Goal: Navigation & Orientation: Find specific page/section

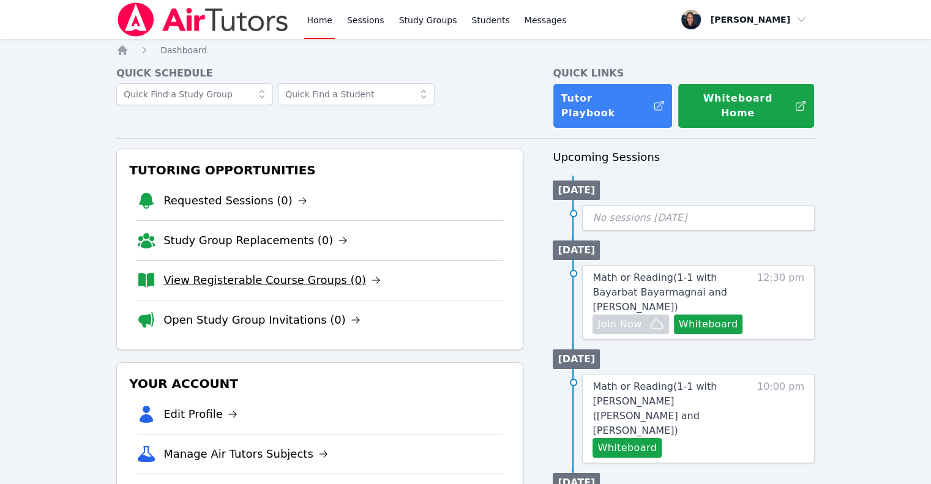
click at [203, 272] on link "View Registerable Course Groups (0)" at bounding box center [271, 280] width 217 height 17
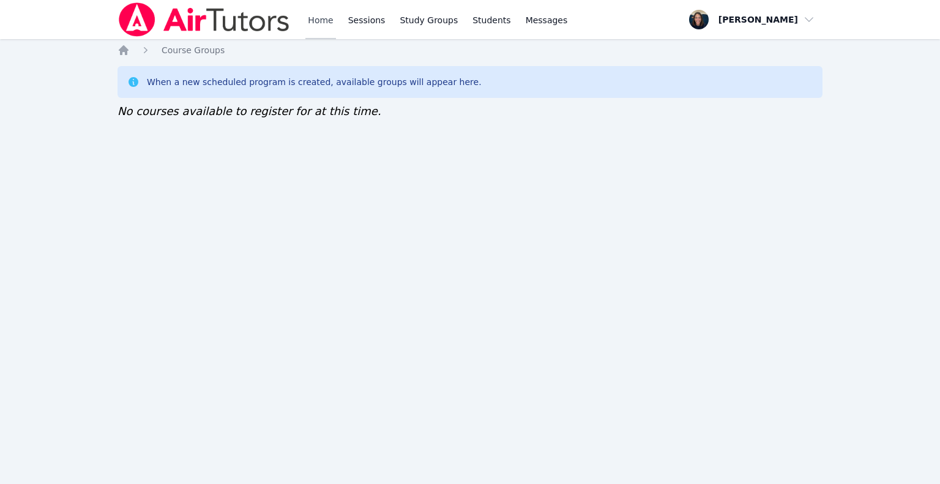
click at [324, 20] on link "Home" at bounding box center [320, 19] width 30 height 39
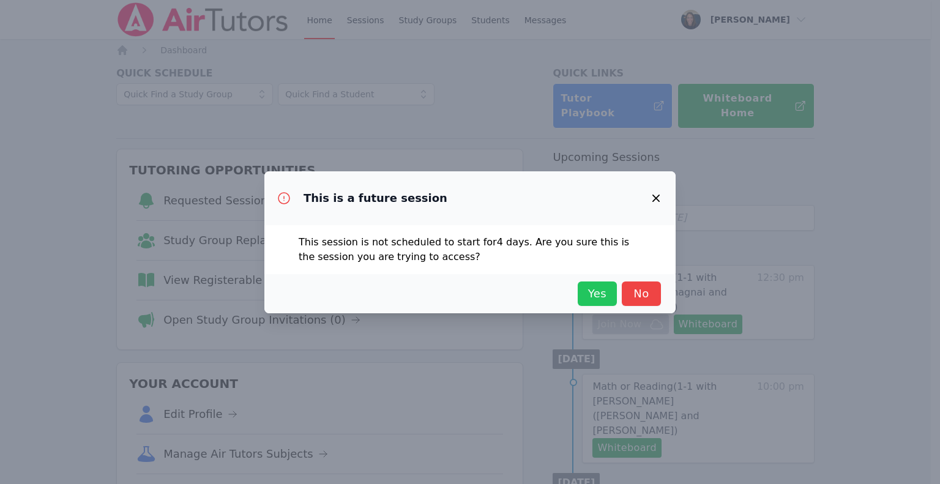
click at [584, 298] on span "Yes" at bounding box center [597, 293] width 27 height 17
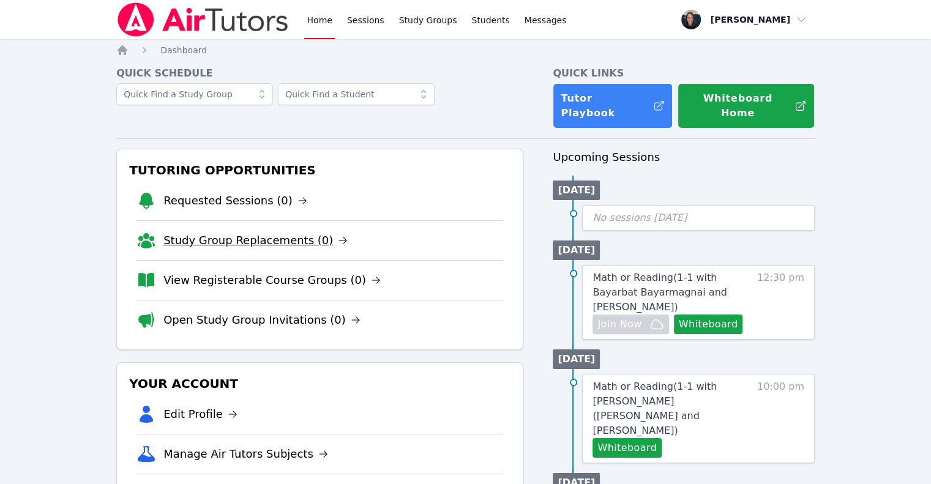
click at [268, 232] on link "Study Group Replacements (0)" at bounding box center [255, 240] width 184 height 17
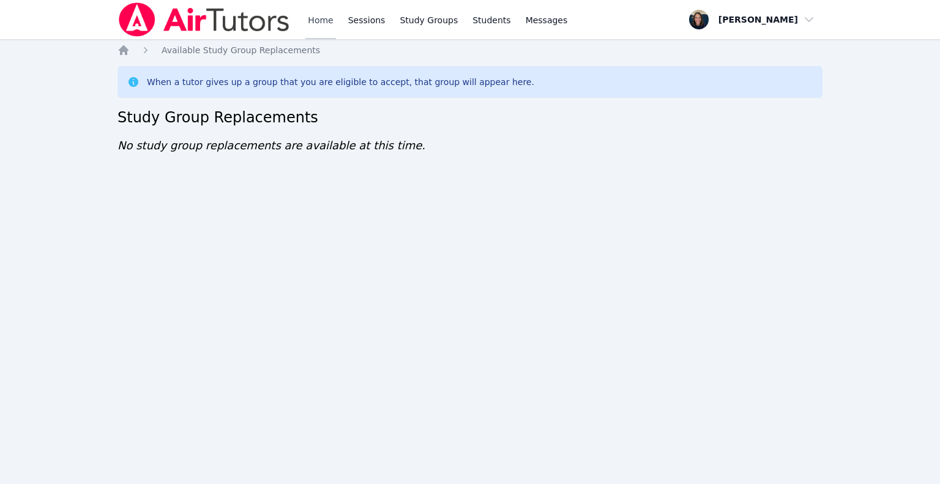
click at [328, 25] on link "Home" at bounding box center [320, 19] width 30 height 39
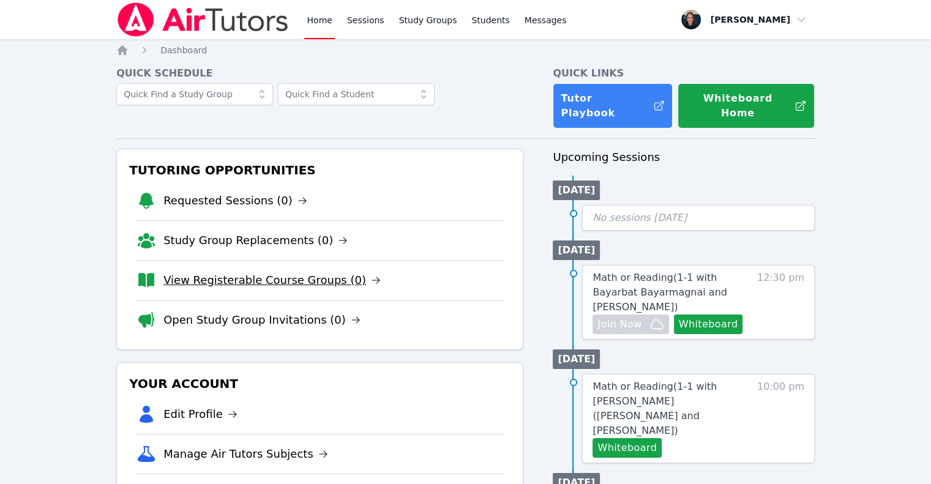
click at [257, 272] on link "View Registerable Course Groups (0)" at bounding box center [271, 280] width 217 height 17
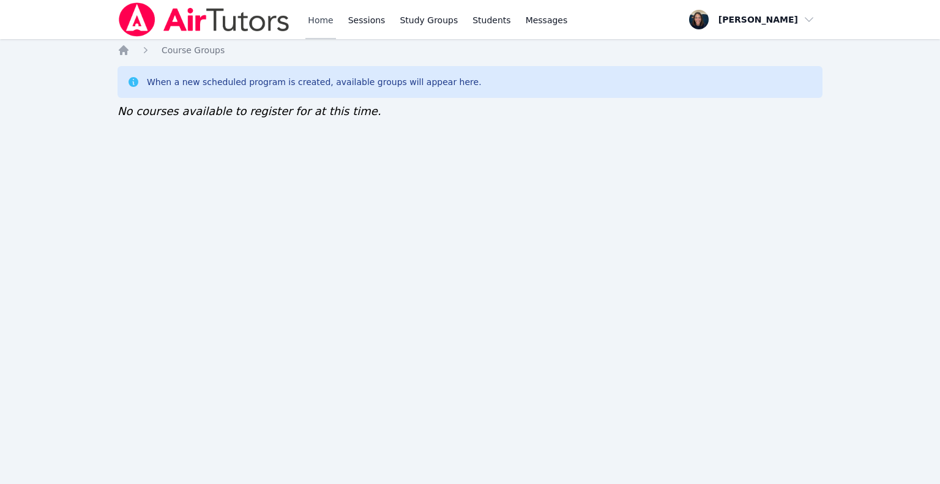
click at [324, 22] on link "Home" at bounding box center [320, 19] width 30 height 39
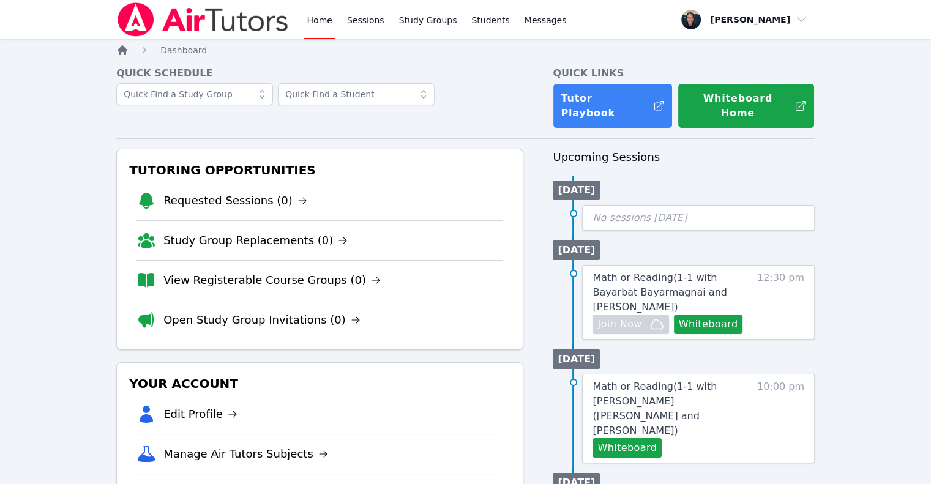
click at [118, 48] on icon "Breadcrumb" at bounding box center [122, 50] width 12 height 12
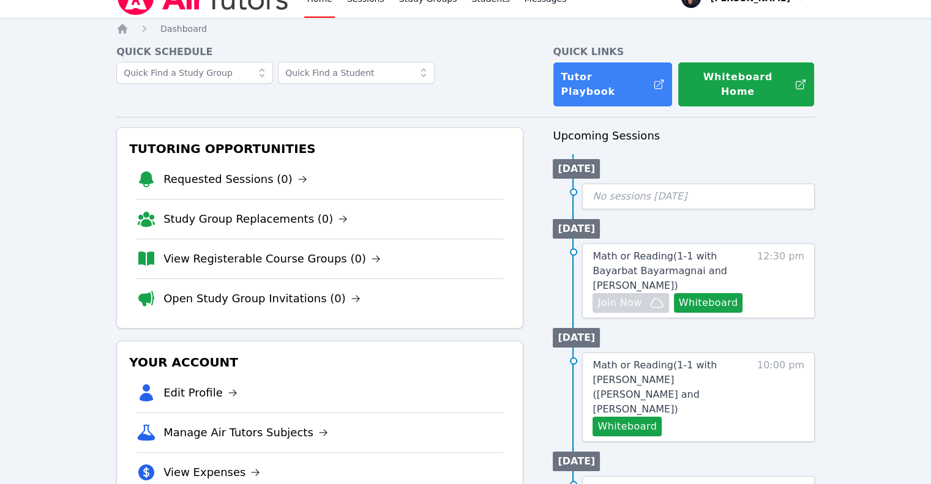
scroll to position [13, 0]
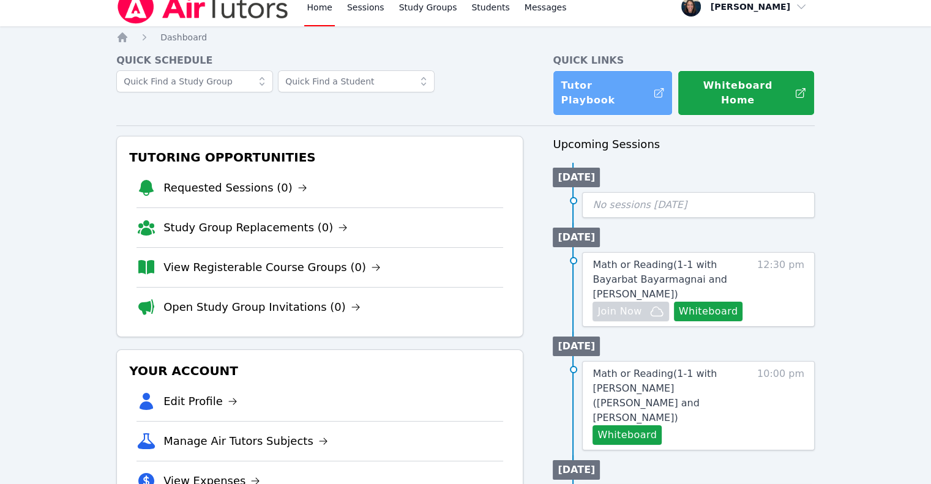
click at [580, 83] on link "Tutor Playbook" at bounding box center [613, 92] width 120 height 45
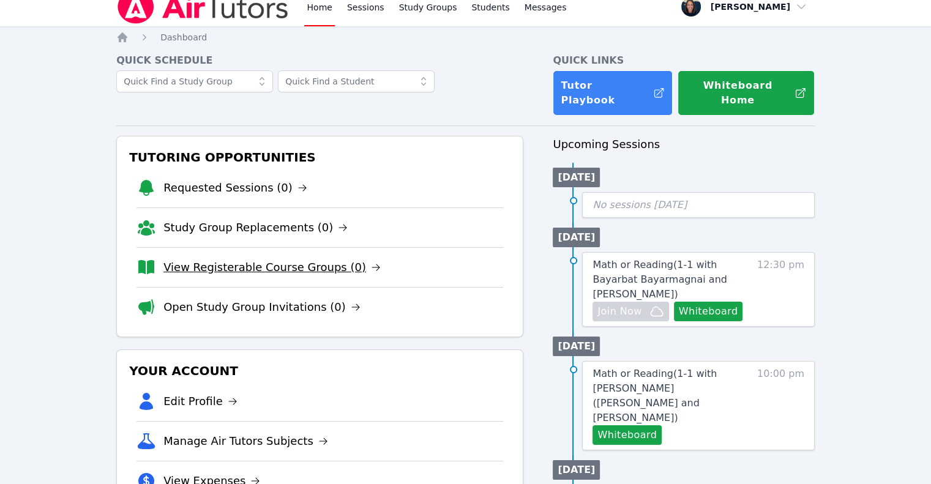
click at [244, 259] on link "View Registerable Course Groups (0)" at bounding box center [271, 267] width 217 height 17
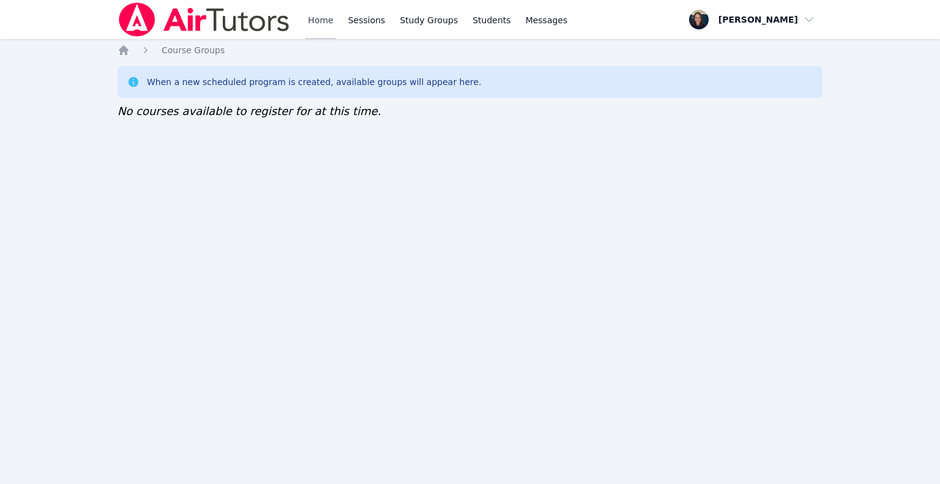
click at [319, 34] on link "Home" at bounding box center [320, 19] width 30 height 39
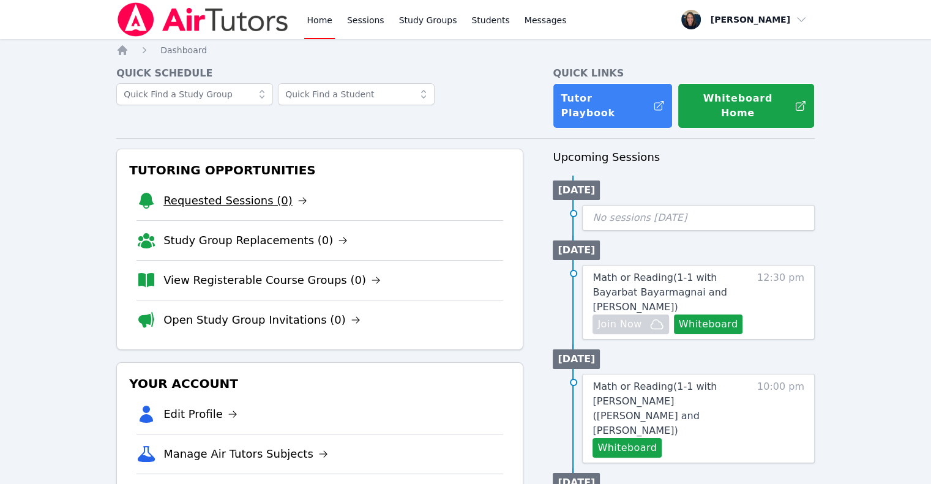
click at [199, 192] on link "Requested Sessions (0)" at bounding box center [235, 200] width 144 height 17
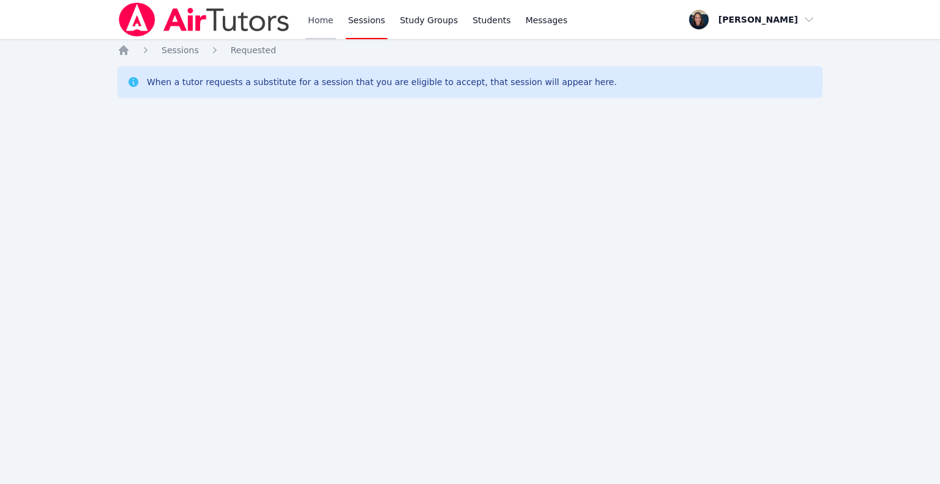
click at [316, 26] on link "Home" at bounding box center [320, 19] width 30 height 39
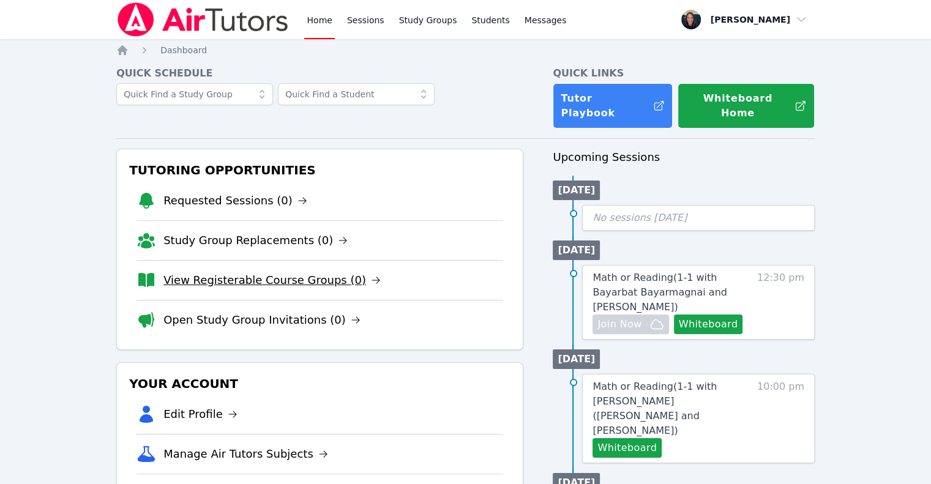
click at [253, 272] on link "View Registerable Course Groups (0)" at bounding box center [271, 280] width 217 height 17
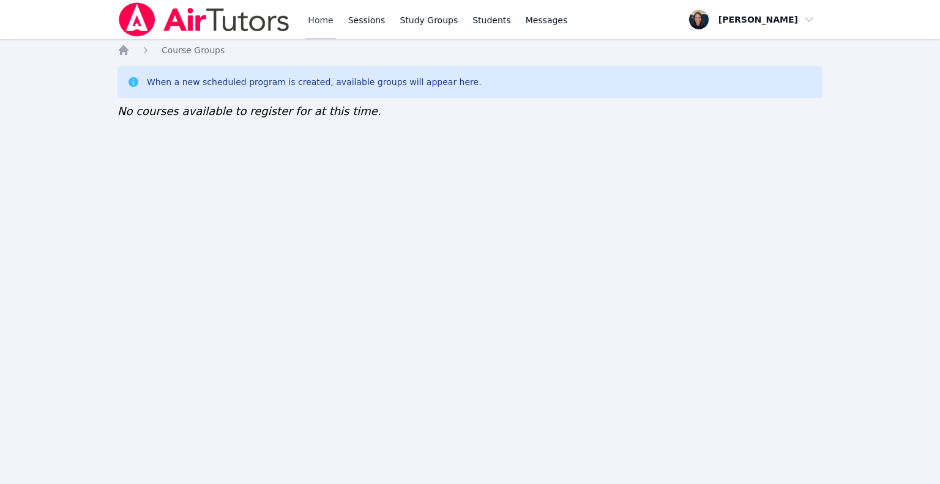
click at [326, 26] on link "Home" at bounding box center [320, 19] width 30 height 39
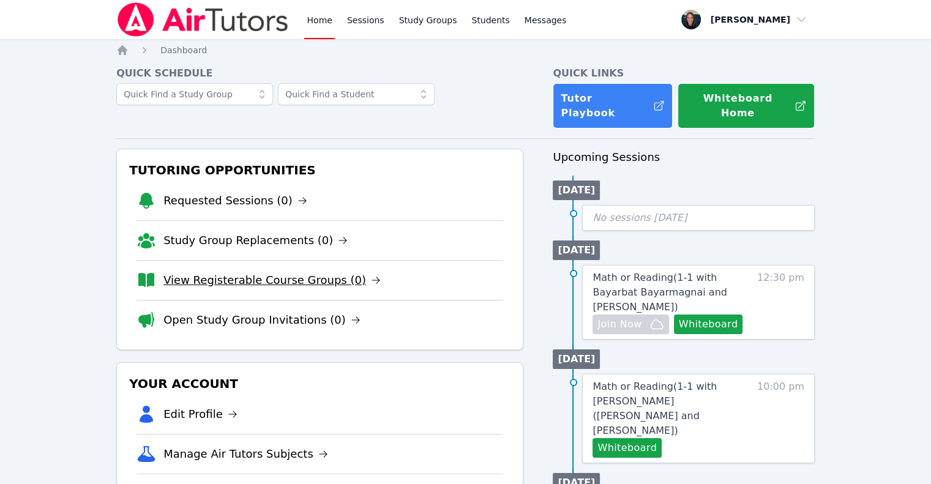
click at [252, 272] on link "View Registerable Course Groups (0)" at bounding box center [271, 280] width 217 height 17
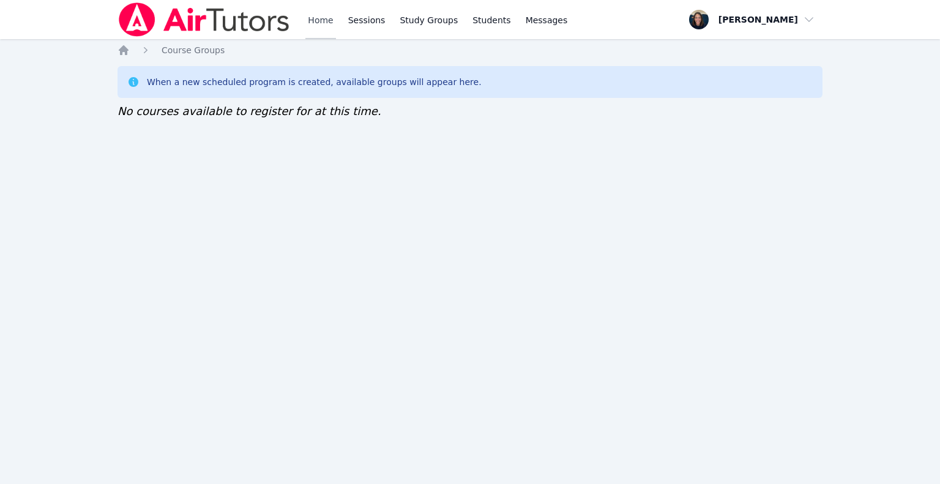
click at [321, 28] on link "Home" at bounding box center [320, 19] width 30 height 39
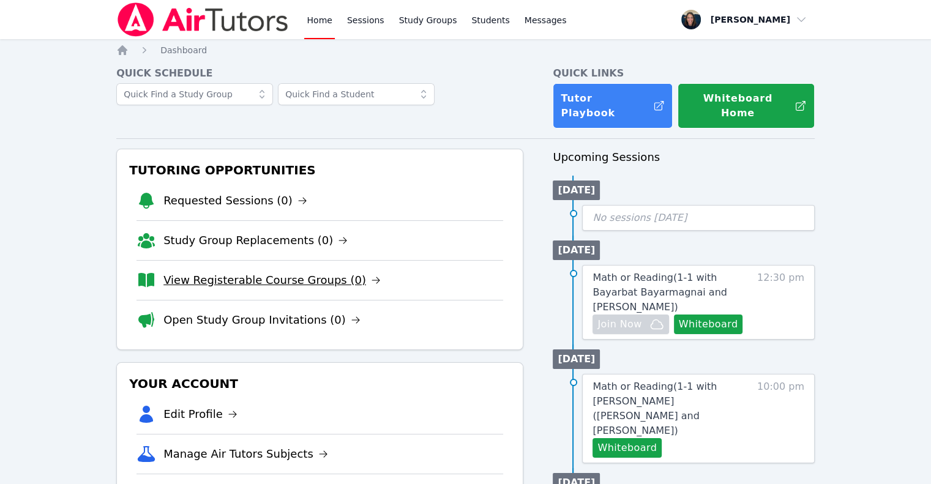
click at [291, 273] on link "View Registerable Course Groups (0)" at bounding box center [271, 280] width 217 height 17
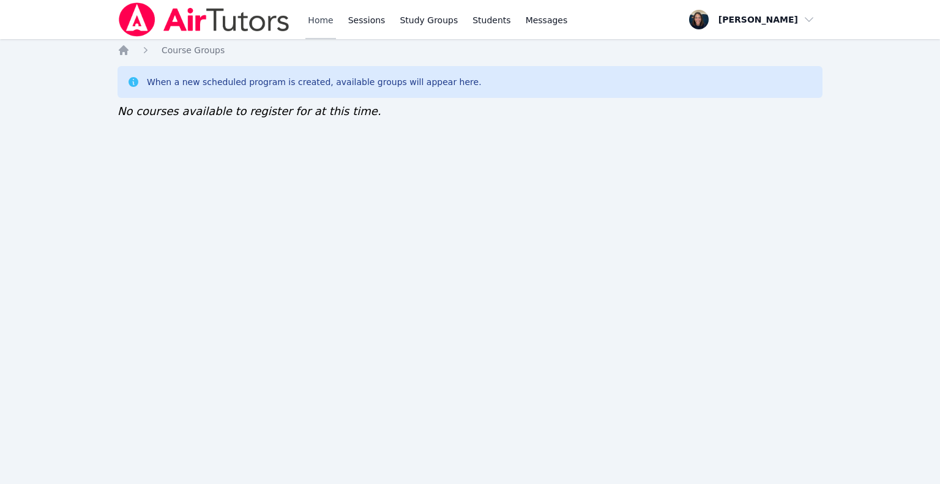
click at [315, 29] on link "Home" at bounding box center [320, 19] width 30 height 39
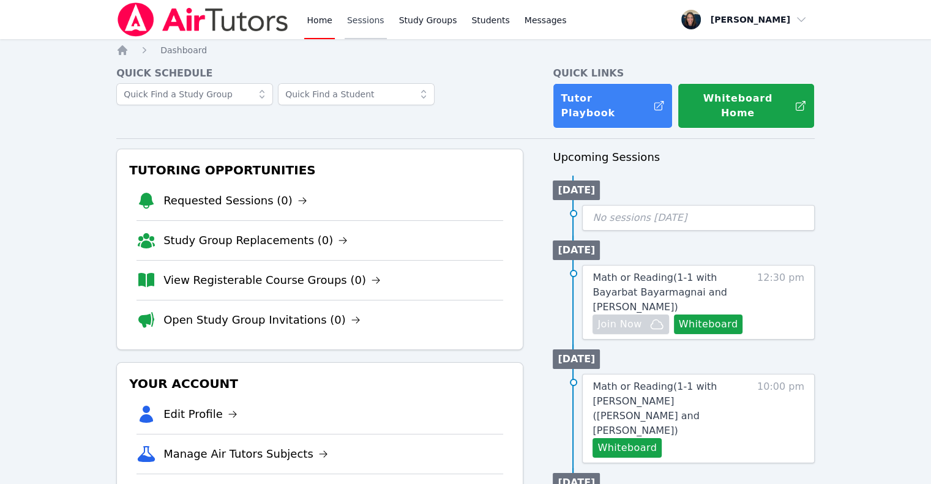
click at [354, 20] on link "Sessions" at bounding box center [366, 19] width 42 height 39
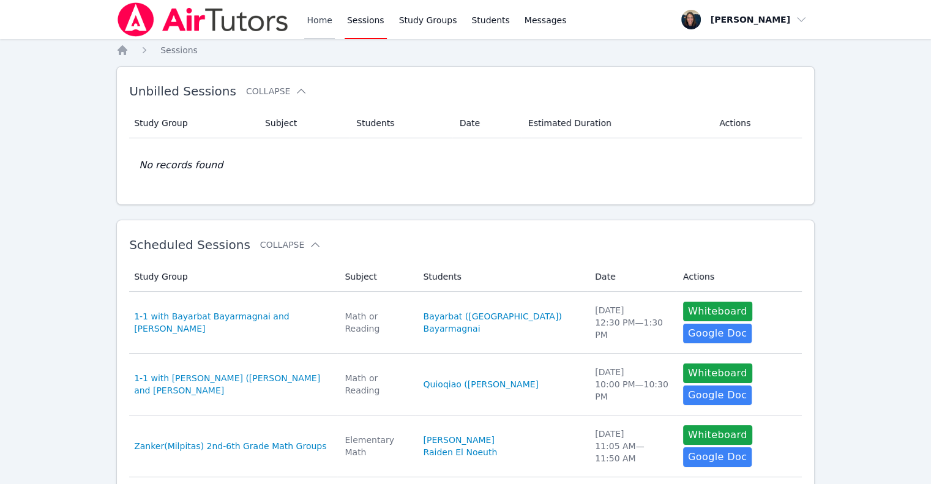
click at [311, 26] on link "Home" at bounding box center [319, 19] width 30 height 39
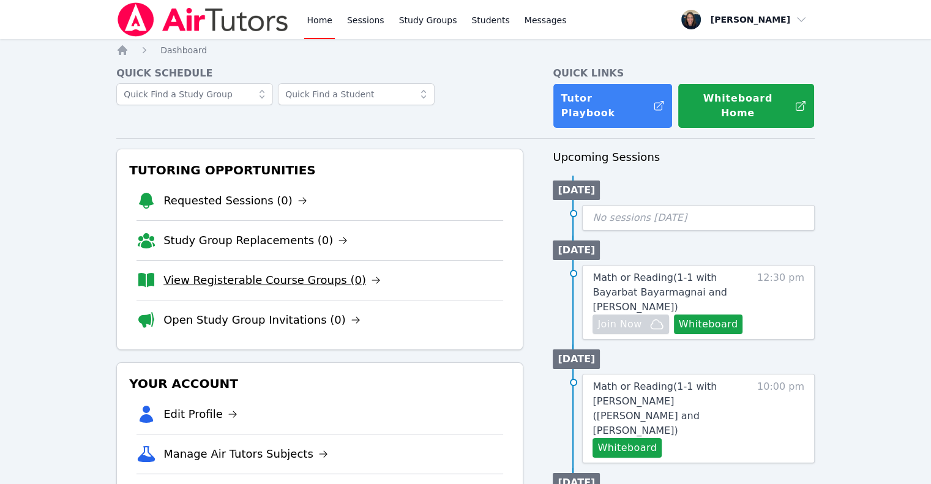
click at [239, 272] on link "View Registerable Course Groups (0)" at bounding box center [271, 280] width 217 height 17
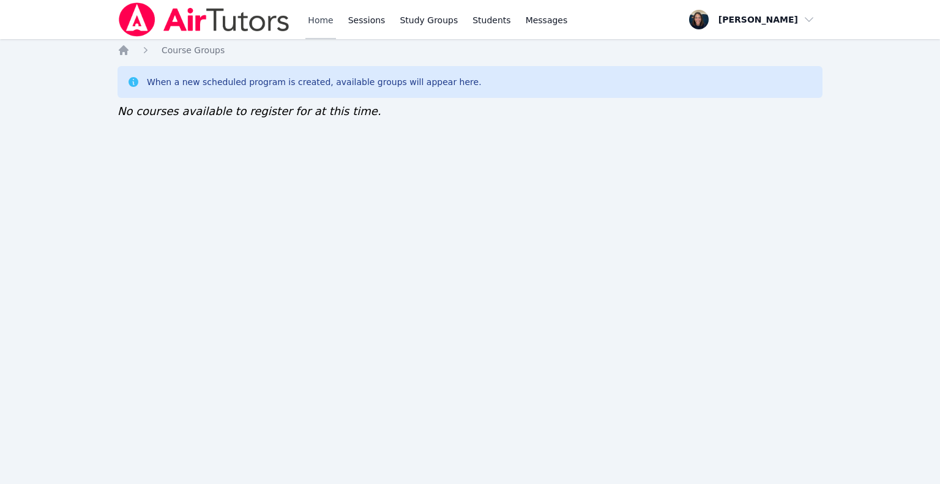
click at [318, 25] on link "Home" at bounding box center [320, 19] width 30 height 39
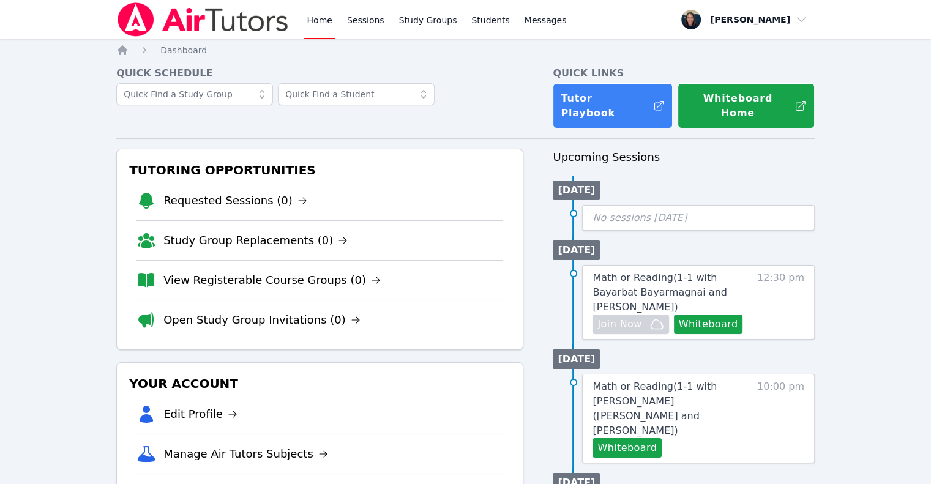
click at [223, 29] on img at bounding box center [202, 19] width 173 height 34
click at [290, 272] on link "View Registerable Course Groups (0)" at bounding box center [271, 280] width 217 height 17
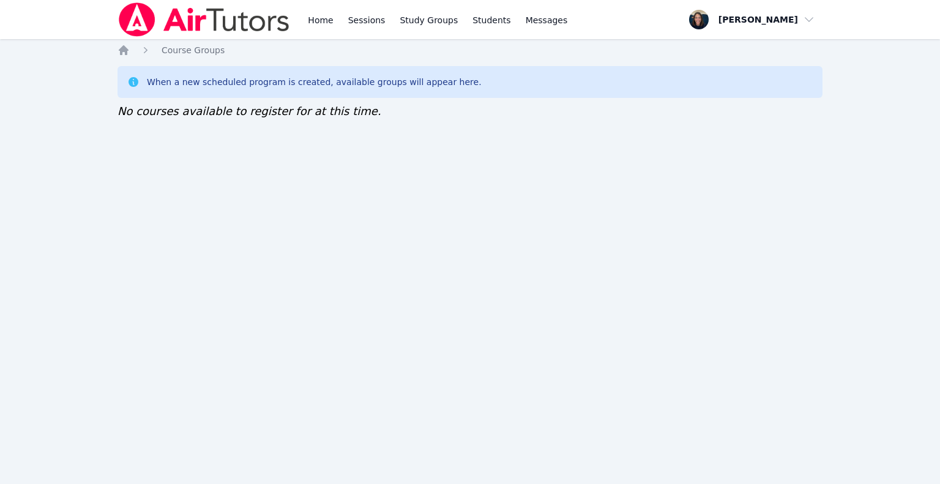
click at [304, 34] on div "Home Sessions Study Groups Students Messages" at bounding box center [344, 19] width 452 height 39
click at [361, 12] on link "Sessions" at bounding box center [367, 19] width 42 height 39
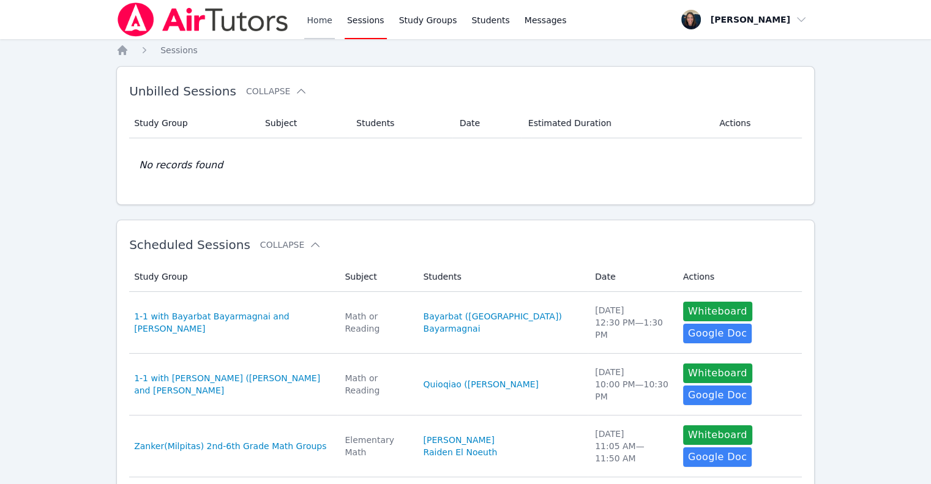
click at [328, 18] on link "Home" at bounding box center [319, 19] width 30 height 39
